Goal: Transaction & Acquisition: Purchase product/service

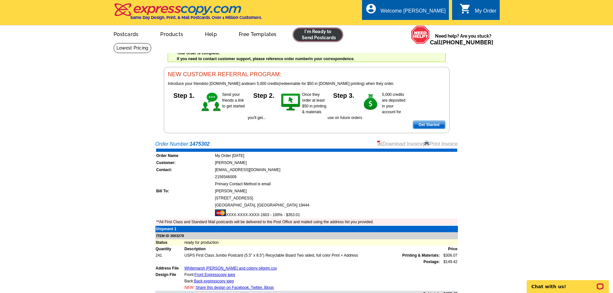
click at [314, 39] on link at bounding box center [318, 34] width 49 height 13
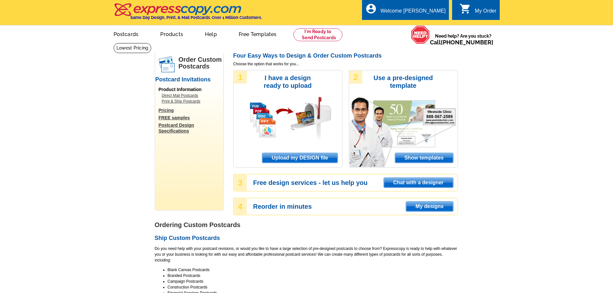
click at [325, 156] on span "Upload my DESIGN file" at bounding box center [299, 158] width 75 height 10
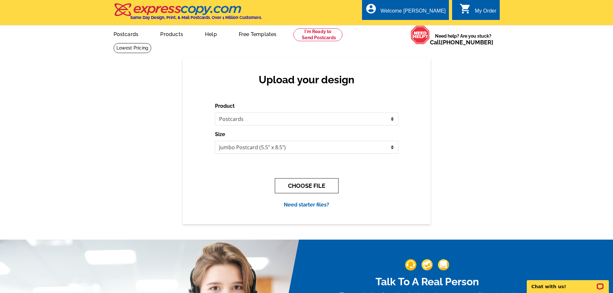
click at [304, 191] on button "CHOOSE FILE" at bounding box center [307, 185] width 64 height 15
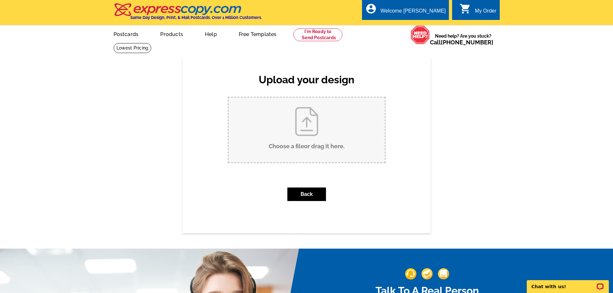
click at [313, 126] on input "Choose a file or drag it here ." at bounding box center [306, 130] width 156 height 65
type input "C:\fakepath\Front Expresscopy jpeg.jpg"
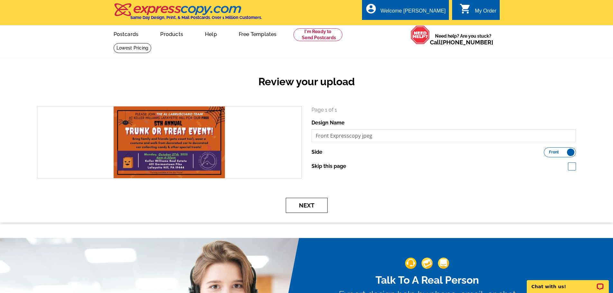
click at [316, 204] on button "Next" at bounding box center [307, 205] width 42 height 15
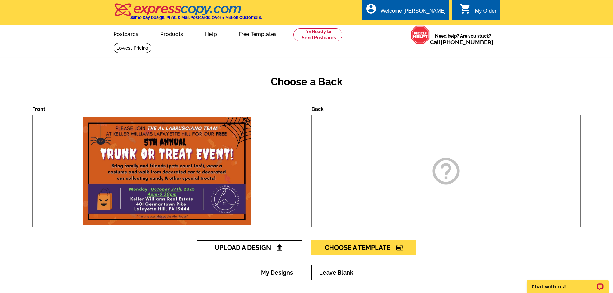
click at [256, 248] on span "Upload A Design" at bounding box center [249, 248] width 69 height 8
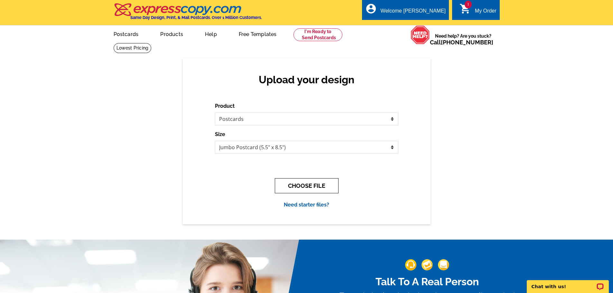
click at [306, 189] on button "CHOOSE FILE" at bounding box center [307, 185] width 64 height 15
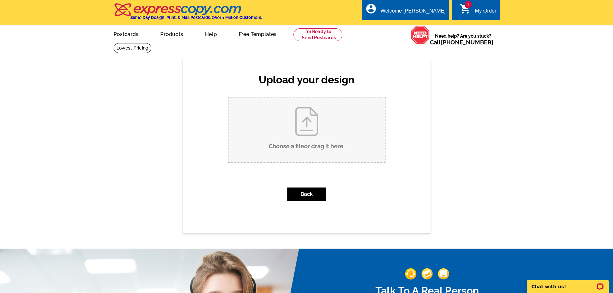
click at [308, 139] on input "Choose a file or drag it here ." at bounding box center [306, 130] width 156 height 65
type input "C:\fakepath\Back expresscopy jpeg.jpg"
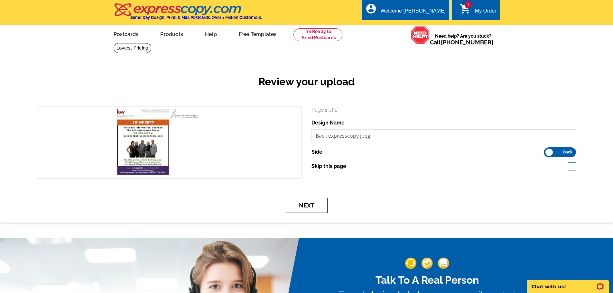
click at [304, 204] on button "Next" at bounding box center [307, 205] width 42 height 15
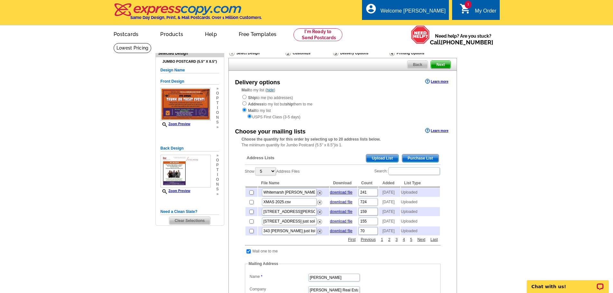
click at [380, 159] on span "Upload List" at bounding box center [382, 158] width 32 height 8
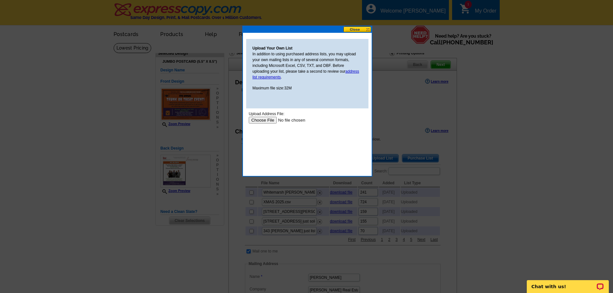
click at [270, 119] on input "file" at bounding box center [288, 120] width 81 height 7
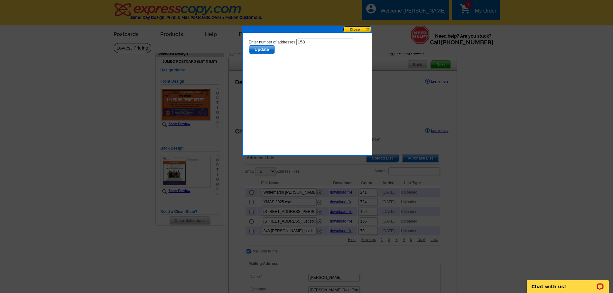
click at [257, 50] on span "Update" at bounding box center [261, 50] width 25 height 8
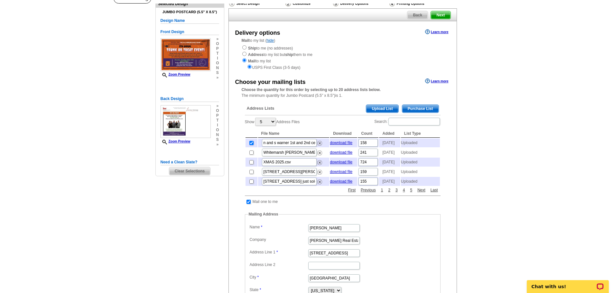
scroll to position [97, 0]
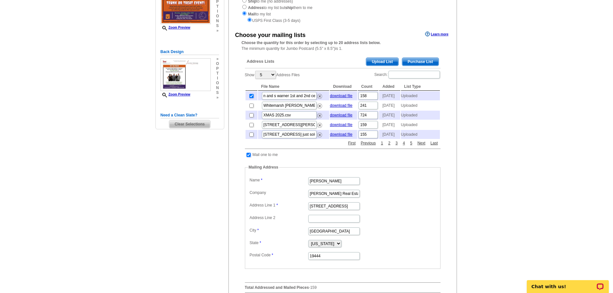
click at [249, 157] on input "checkbox" at bounding box center [249, 155] width 4 height 4
checkbox input "false"
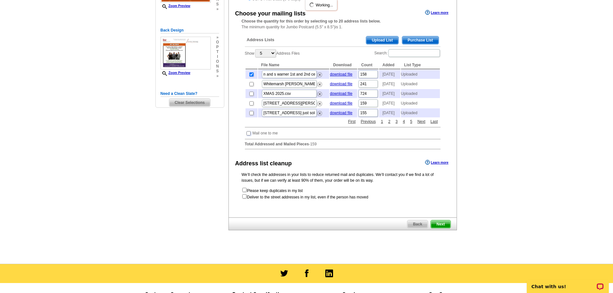
scroll to position [129, 0]
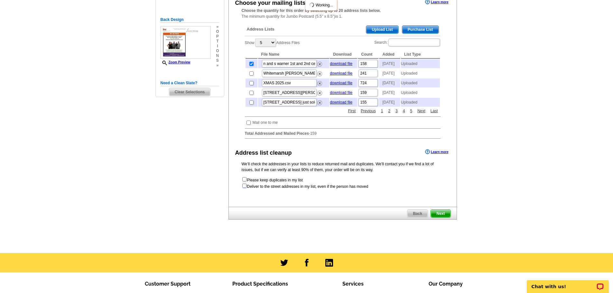
click at [244, 188] on input "checkbox" at bounding box center [244, 186] width 4 height 4
checkbox input "true"
radio input "true"
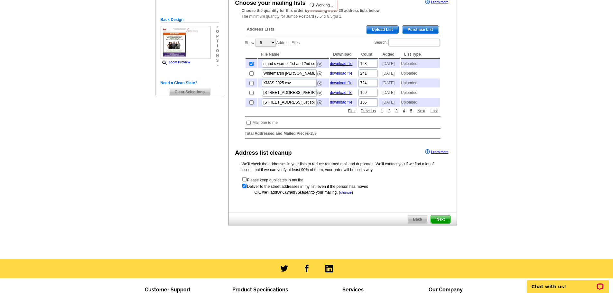
scroll to position [0, 0]
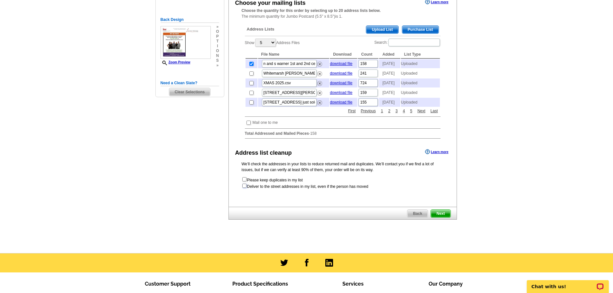
click at [246, 188] on input "checkbox" at bounding box center [244, 186] width 4 height 4
checkbox input "true"
radio input "true"
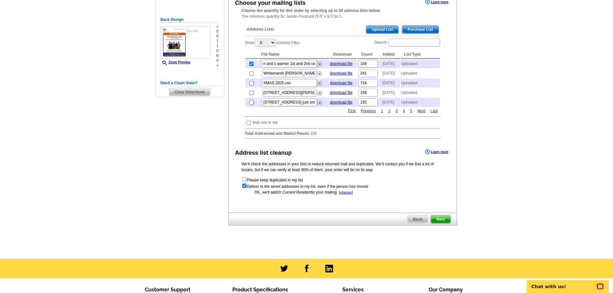
click at [443, 223] on span "Next" at bounding box center [440, 220] width 19 height 8
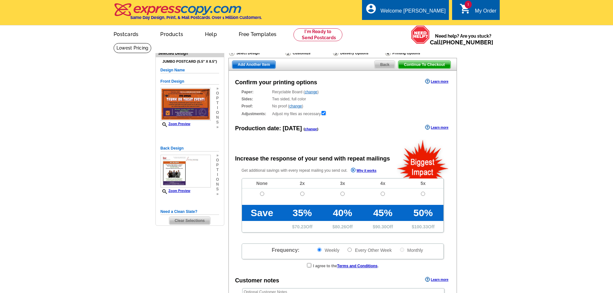
radio input "false"
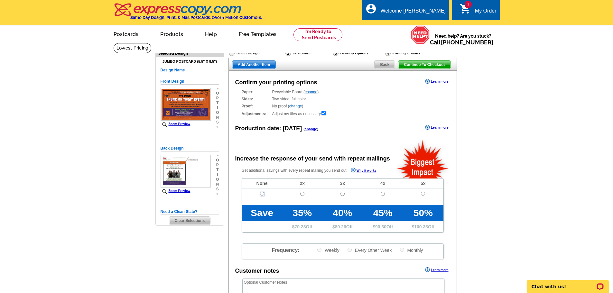
click at [261, 194] on input "radio" at bounding box center [262, 194] width 4 height 4
radio input "true"
click at [426, 62] on span "Continue To Checkout" at bounding box center [424, 65] width 52 height 8
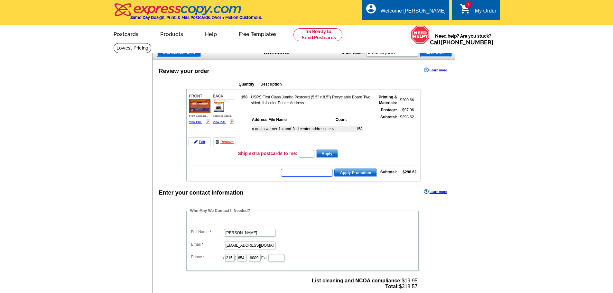
click at [309, 171] on input "text" at bounding box center [306, 173] width 51 height 8
type input "HURRY40"
click at [367, 171] on span "Apply Promotion" at bounding box center [356, 173] width 42 height 8
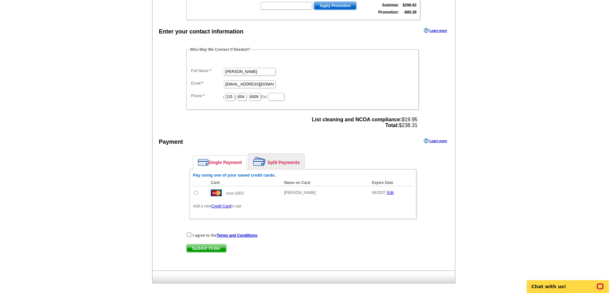
scroll to position [193, 0]
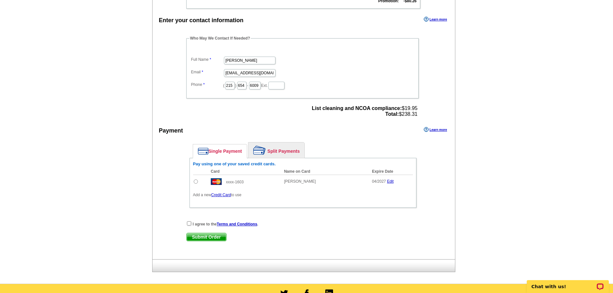
click at [195, 183] on input "radio" at bounding box center [196, 182] width 4 height 4
radio input "true"
click at [190, 225] on input "checkbox" at bounding box center [189, 223] width 4 height 4
checkbox input "true"
click at [207, 239] on span "Submit Order" at bounding box center [207, 237] width 40 height 8
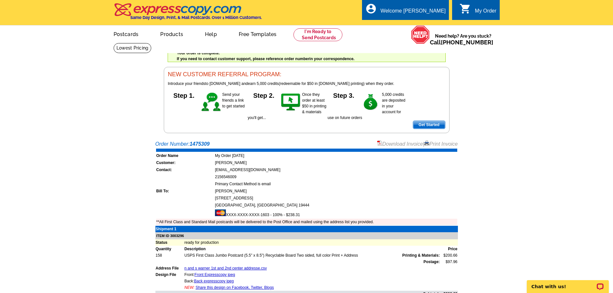
click at [391, 144] on link "Download Invoice" at bounding box center [400, 143] width 46 height 5
